Goal: Task Accomplishment & Management: Manage account settings

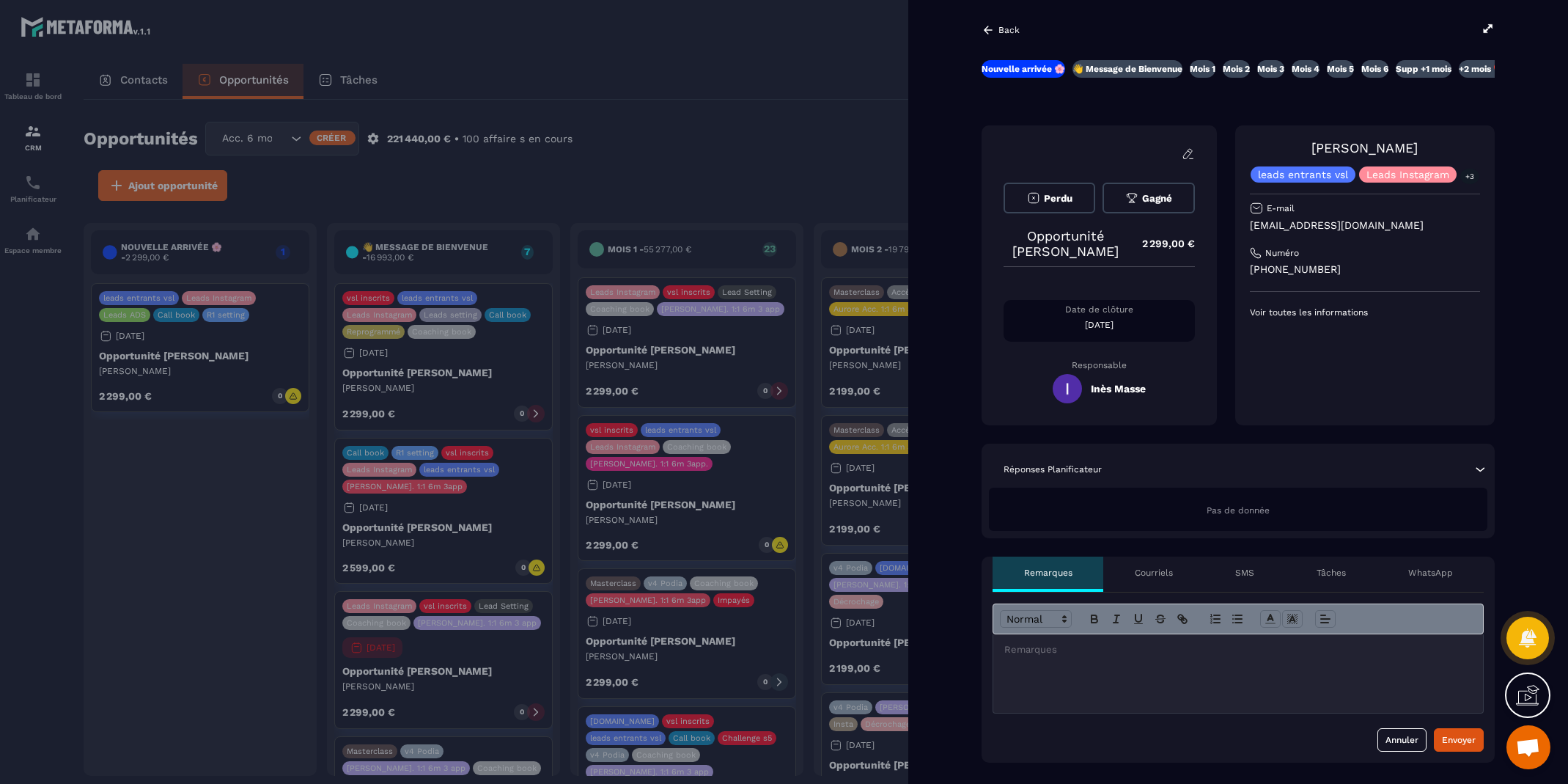
click at [987, 33] on icon at bounding box center [988, 30] width 9 height 8
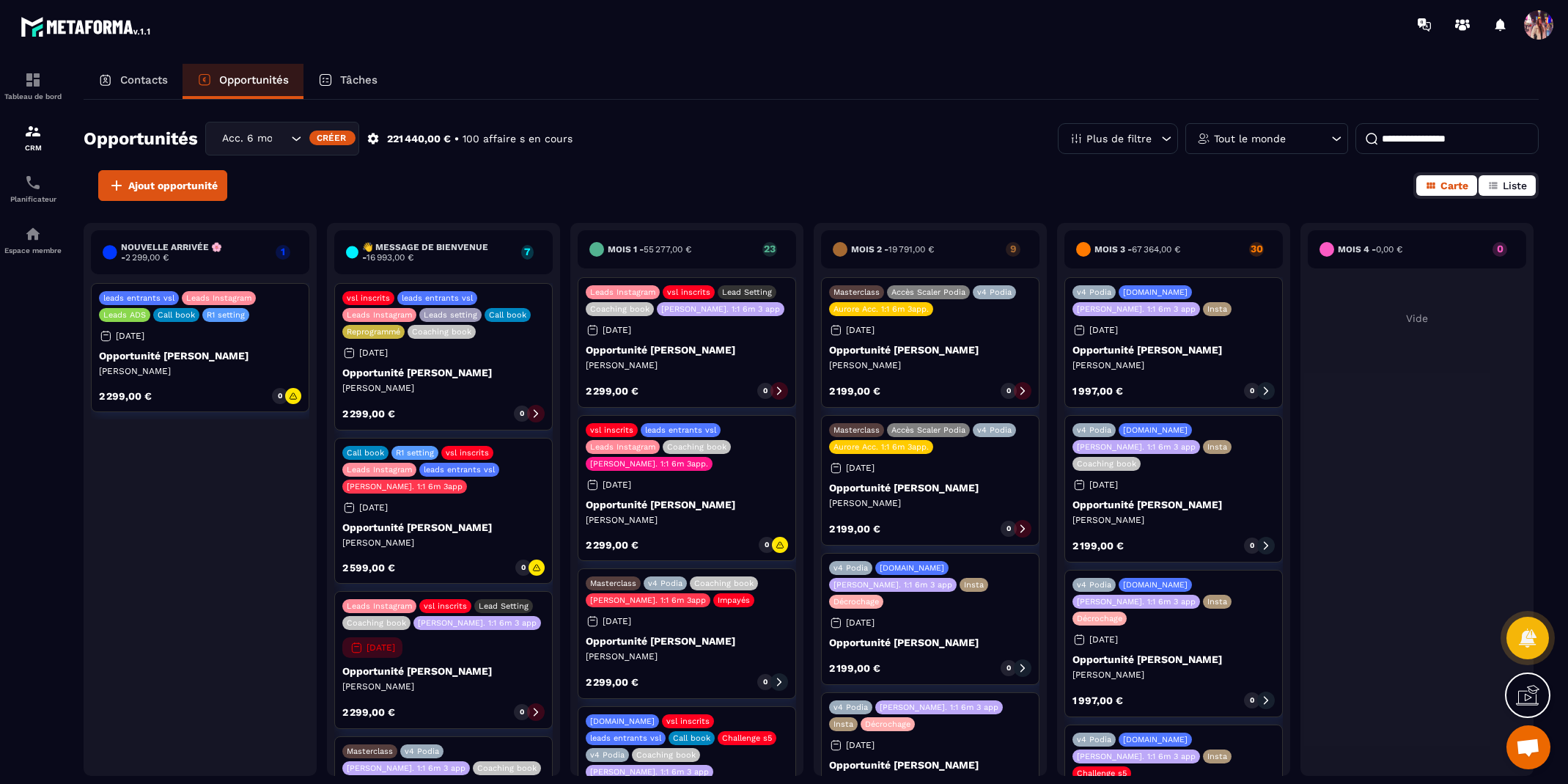
click at [1491, 181] on icon "button" at bounding box center [1493, 184] width 8 height 7
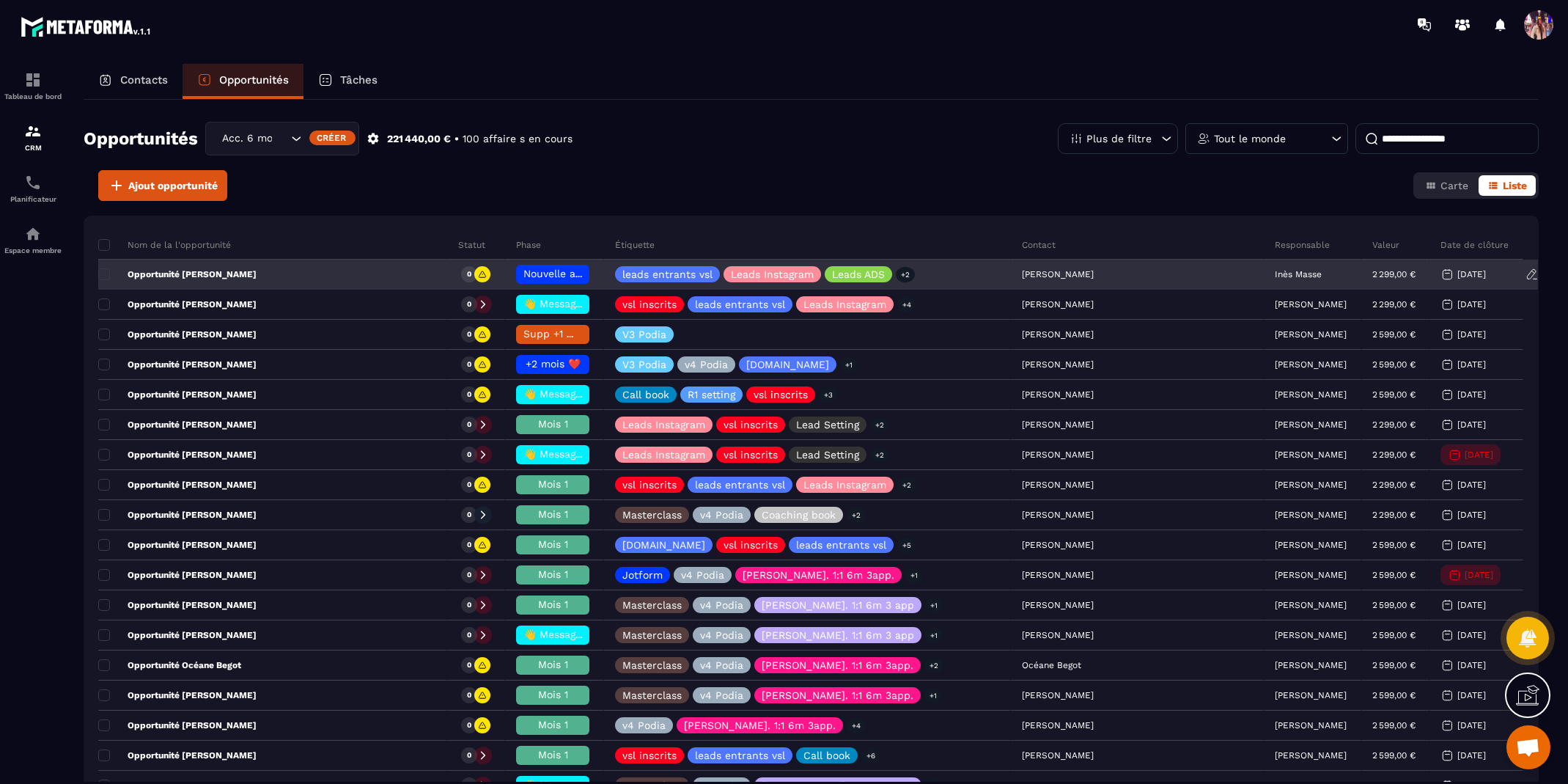
click at [1275, 275] on p "Inès Masse" at bounding box center [1299, 274] width 47 height 10
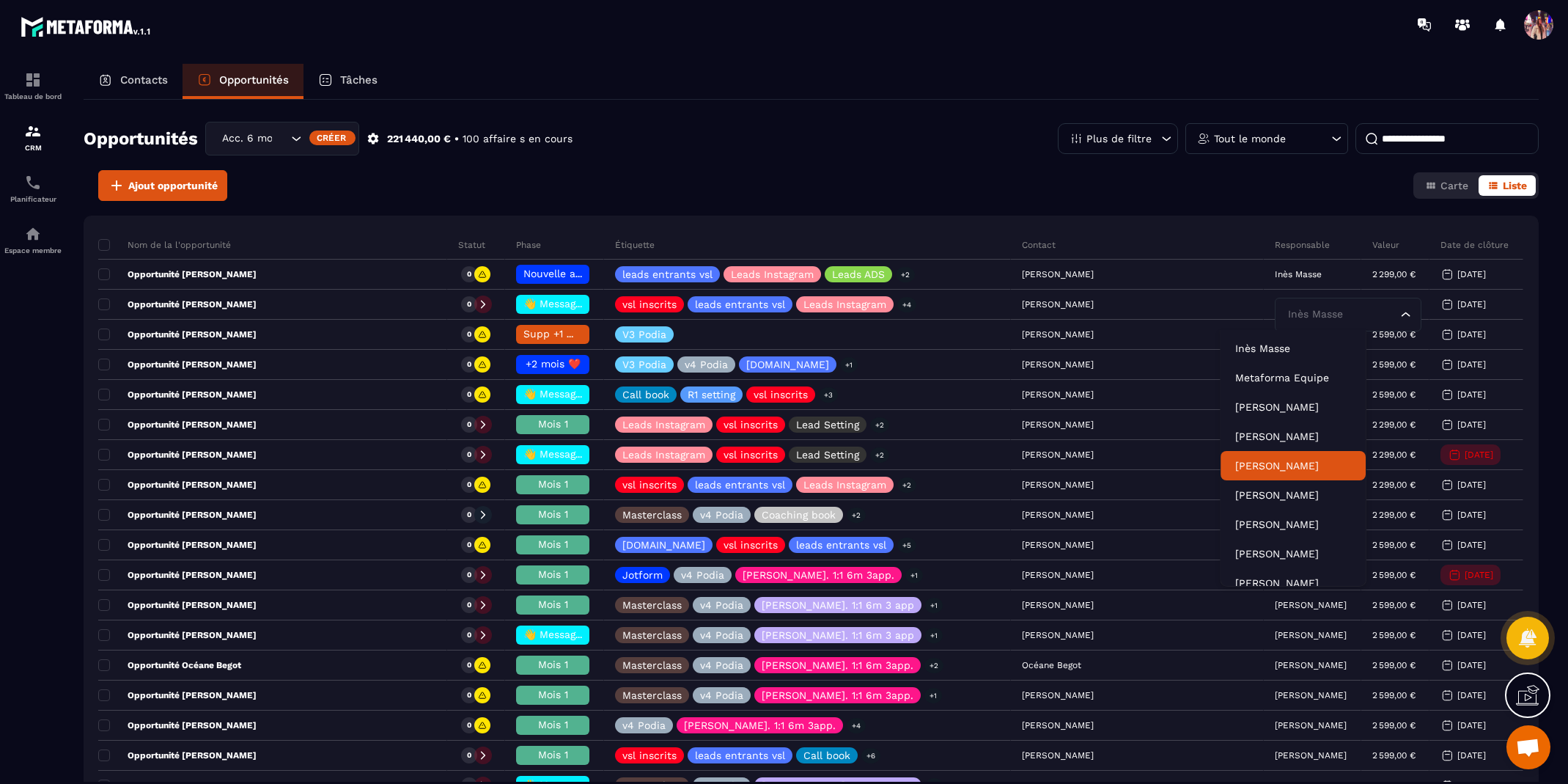
click at [1291, 467] on p "[PERSON_NAME]" at bounding box center [1293, 465] width 115 height 15
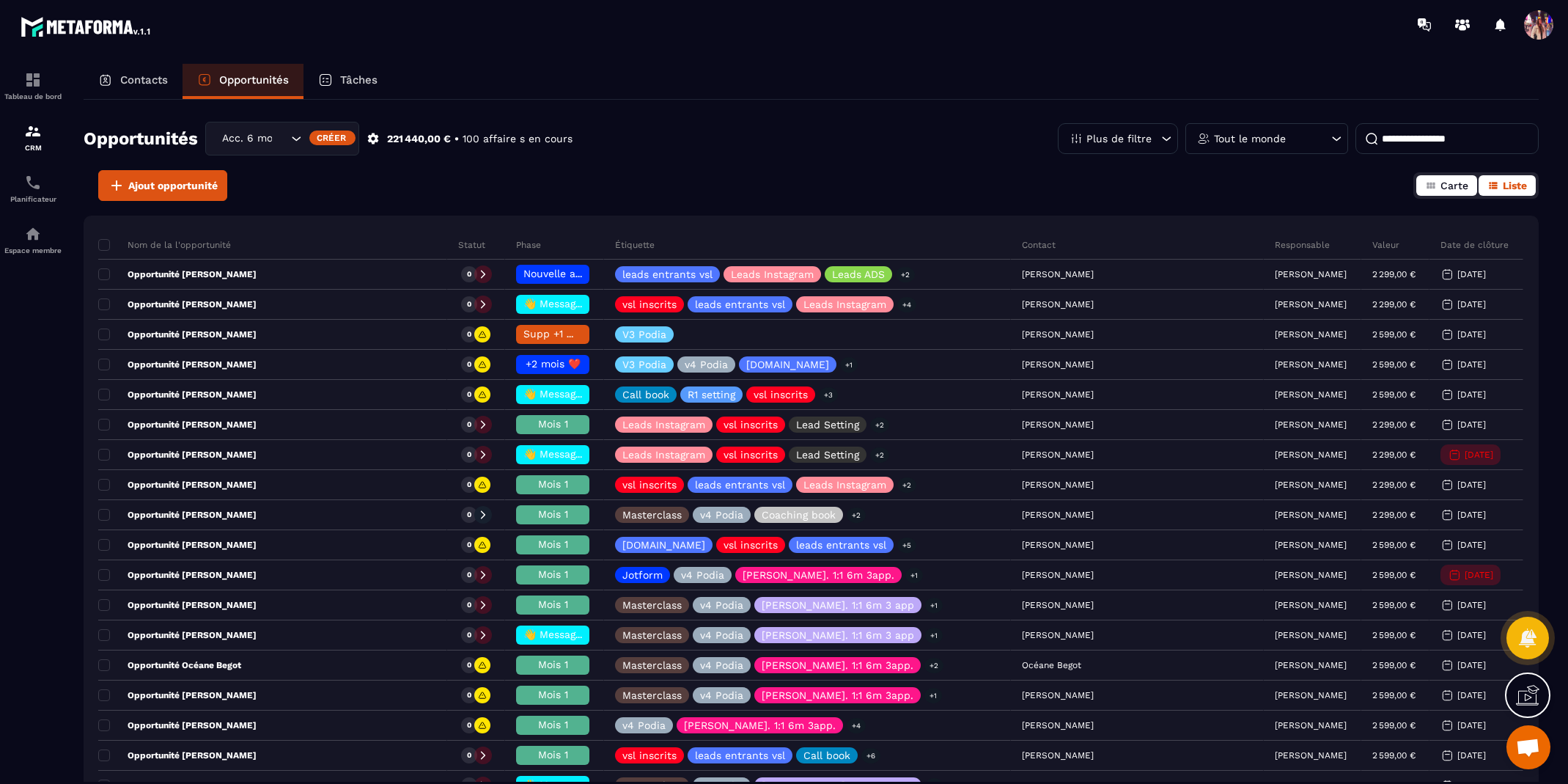
click at [1447, 188] on span "Carte" at bounding box center [1455, 185] width 28 height 12
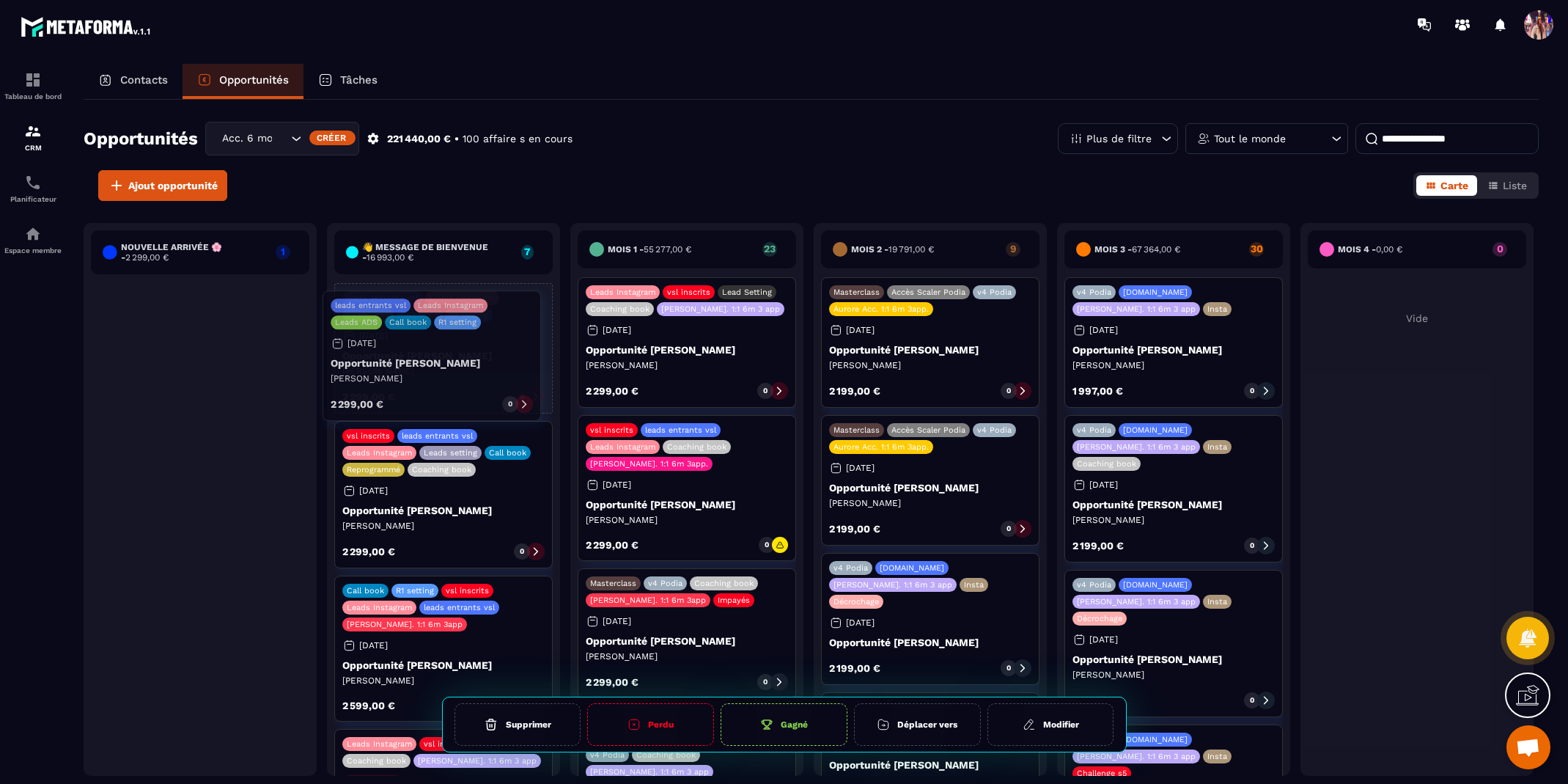
drag, startPoint x: 179, startPoint y: 356, endPoint x: 411, endPoint y: 364, distance: 232.1
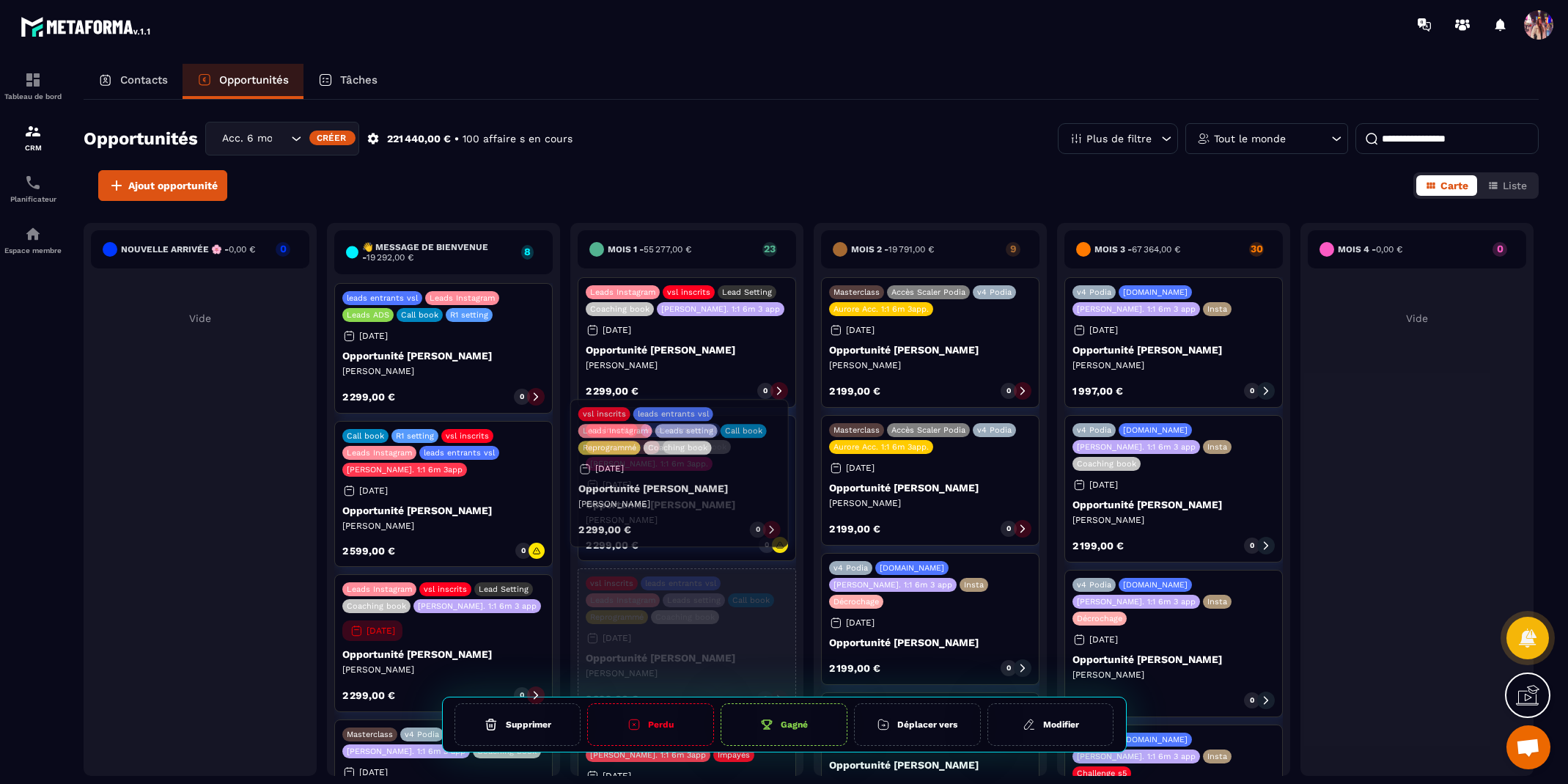
drag, startPoint x: 446, startPoint y: 519, endPoint x: 681, endPoint y: 499, distance: 235.8
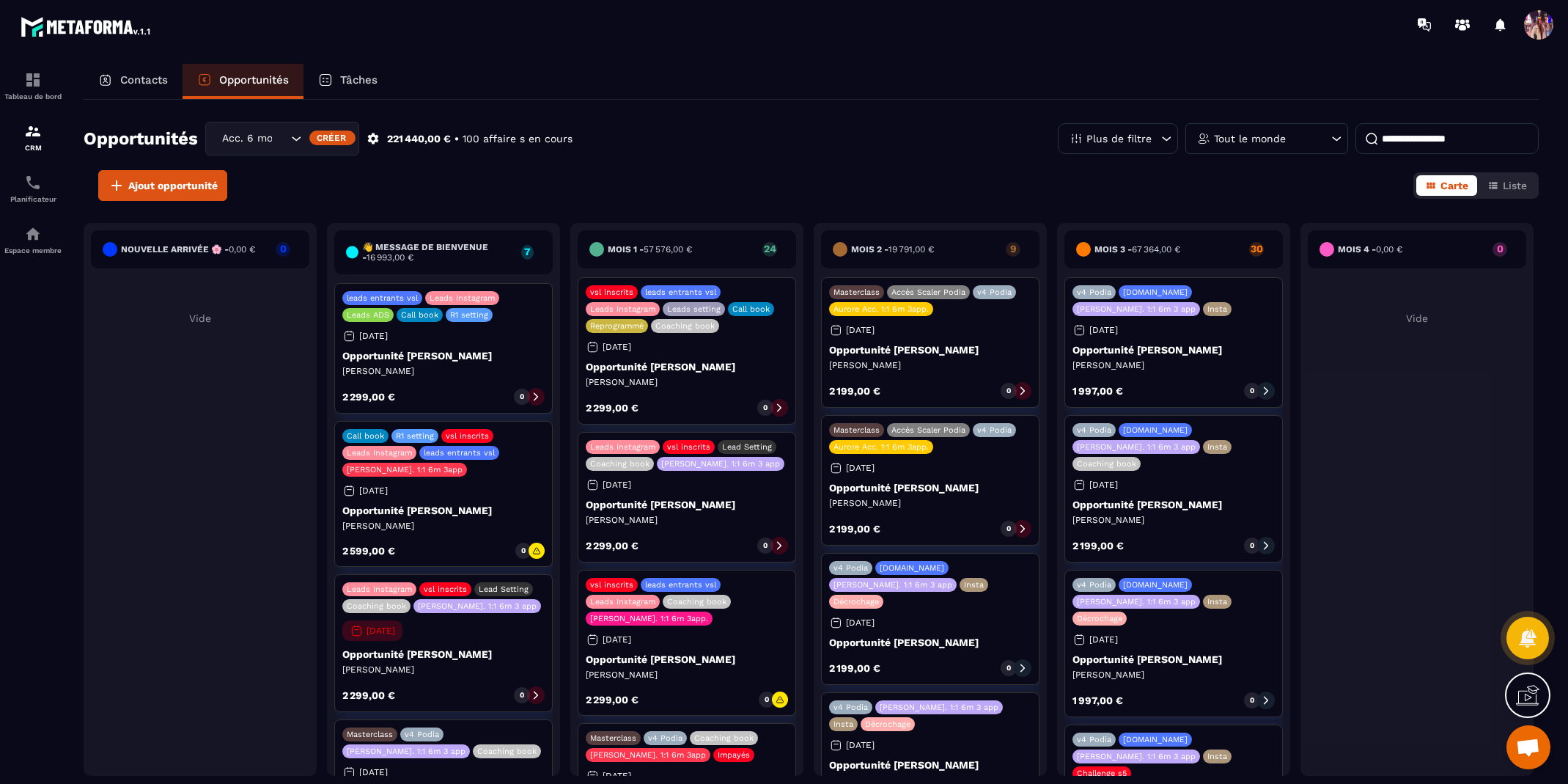
click at [477, 387] on div "leads entrants vsl Leads Instagram Leads ADS Call book R1 setting [DATE] Opport…" at bounding box center [444, 348] width 219 height 130
click at [442, 361] on div "leads entrants vsl Leads Instagram Leads ADS Call book R1 setting [DATE] Opport…" at bounding box center [444, 348] width 219 height 130
click at [433, 350] on p "Opportunité [PERSON_NAME]" at bounding box center [443, 356] width 202 height 12
